Goal: Transaction & Acquisition: Download file/media

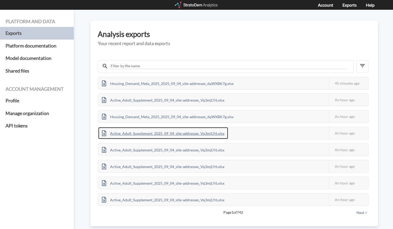
click at [189, 132] on div "Active_Adult_Supplement_2025_09_04_site-addresses_Vq3mjLY6.xlsx" at bounding box center [163, 133] width 130 height 12
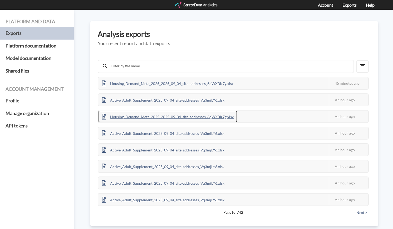
click at [187, 117] on div "Housing_Demand_Meta_2025_2025_09_04_site-addresses_6qWXBK7g.xlsx" at bounding box center [167, 116] width 139 height 12
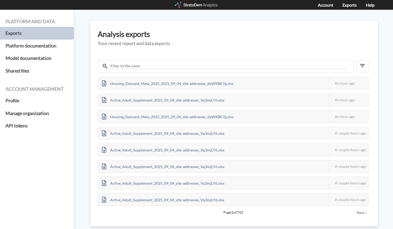
drag, startPoint x: 96, startPoint y: 89, endPoint x: 91, endPoint y: 89, distance: 5.0
click at [95, 89] on div "Platform and data Exports Platform documentation Model documentation Shared fil…" at bounding box center [196, 119] width 393 height 219
drag, startPoint x: 85, startPoint y: 61, endPoint x: 114, endPoint y: 81, distance: 35.2
click at [85, 61] on div "Platform and data Exports Platform documentation Model documentation Shared fil…" at bounding box center [196, 119] width 393 height 219
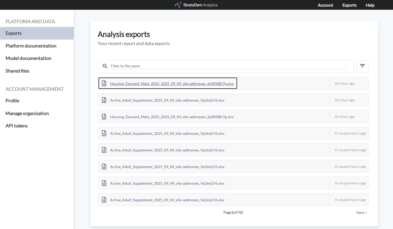
click at [131, 85] on div "Housing_Demand_Meta_2025_2025_09_04_site-addresses_6qWXBK7g.xlsx" at bounding box center [167, 83] width 139 height 12
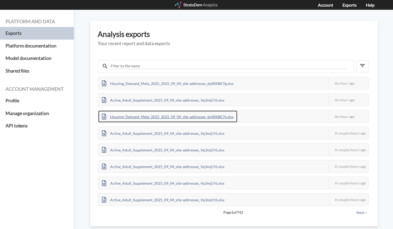
click at [161, 117] on div "Housing_Demand_Meta_2025_2025_09_04_site-addresses_6qWXBK7g.xlsx" at bounding box center [167, 116] width 139 height 12
click at [355, 211] on button "Next >" at bounding box center [362, 212] width 14 height 6
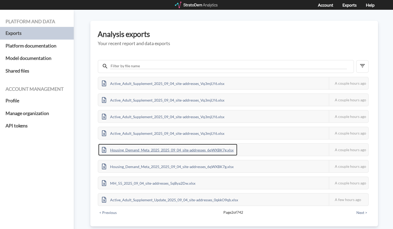
click at [171, 149] on div "Housing_Demand_Meta_2025_2025_09_04_site-addresses_6qWXBK7g.xlsx" at bounding box center [167, 150] width 139 height 12
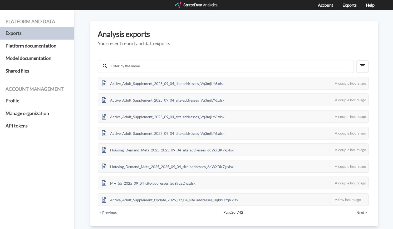
click at [229, 27] on div "Analysis exports Your recent report and data exports Active_Adult_Supplement_20…" at bounding box center [234, 123] width 288 height 205
click at [117, 211] on button "< Previous" at bounding box center [108, 212] width 21 height 6
drag, startPoint x: 91, startPoint y: 56, endPoint x: 86, endPoint y: 55, distance: 4.6
click at [91, 55] on div "Platform and data Exports Platform documentation Model documentation Shared fil…" at bounding box center [196, 119] width 393 height 219
click at [355, 211] on button "Next >" at bounding box center [362, 212] width 14 height 6
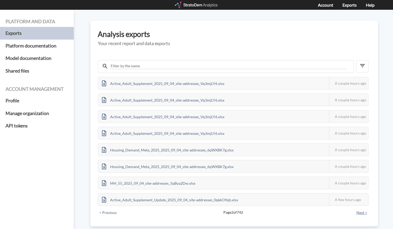
click at [355, 213] on button "Next >" at bounding box center [362, 212] width 14 height 6
click at [355, 212] on button "Next >" at bounding box center [362, 212] width 14 height 6
click at [114, 212] on button "< Previous" at bounding box center [108, 212] width 21 height 6
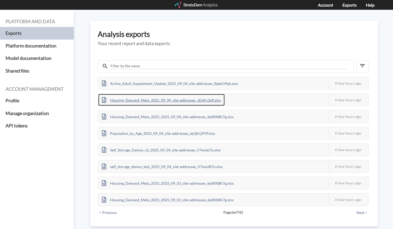
click at [156, 97] on div "Housing_Demand_Meta_2025_09_04_site-addresses_zDzKy2qP.xlsx" at bounding box center [161, 100] width 126 height 12
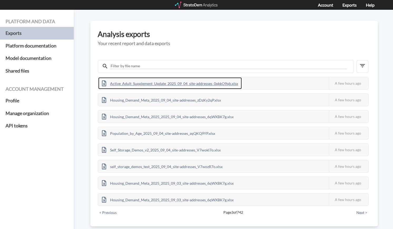
click at [158, 83] on div "Active_Adult_Supplement_Update_2025_09_04_site-addresses_0qkkO9qb.xlsx" at bounding box center [170, 83] width 144 height 12
